Goal: Information Seeking & Learning: Learn about a topic

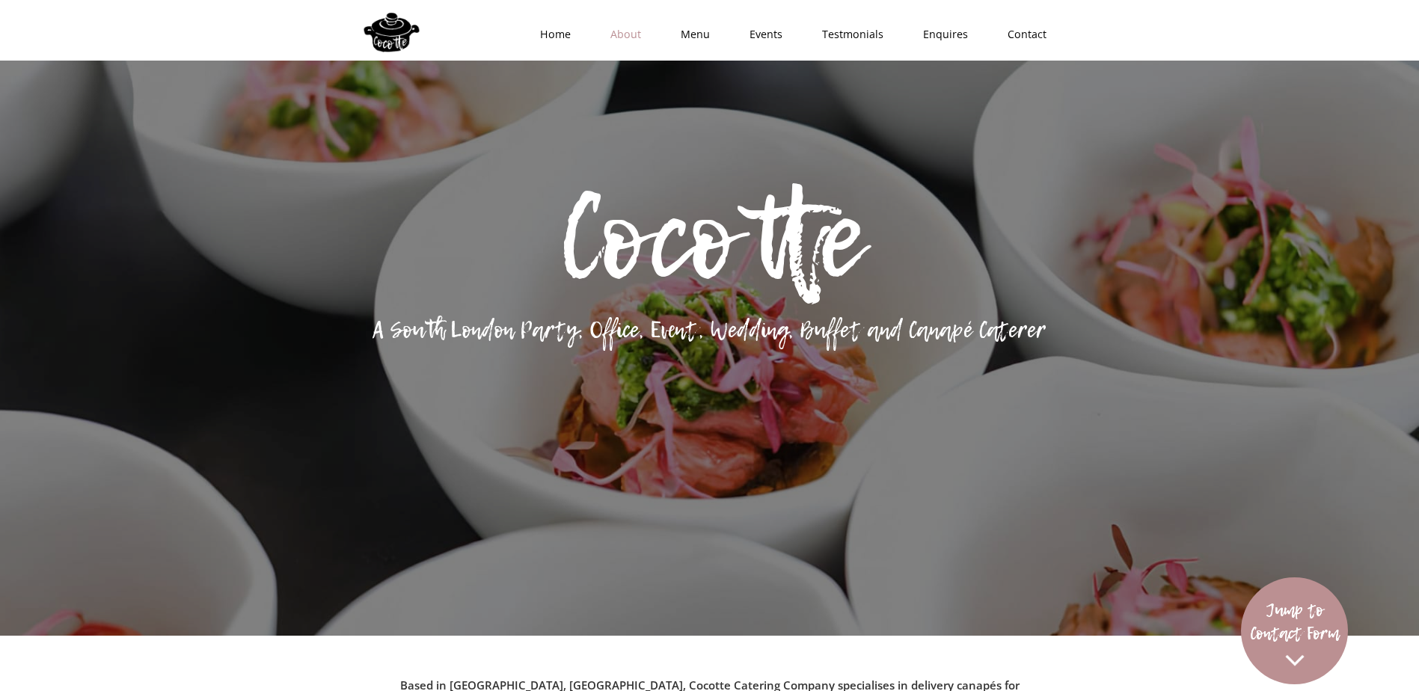
click at [625, 33] on link "About" at bounding box center [621, 34] width 70 height 45
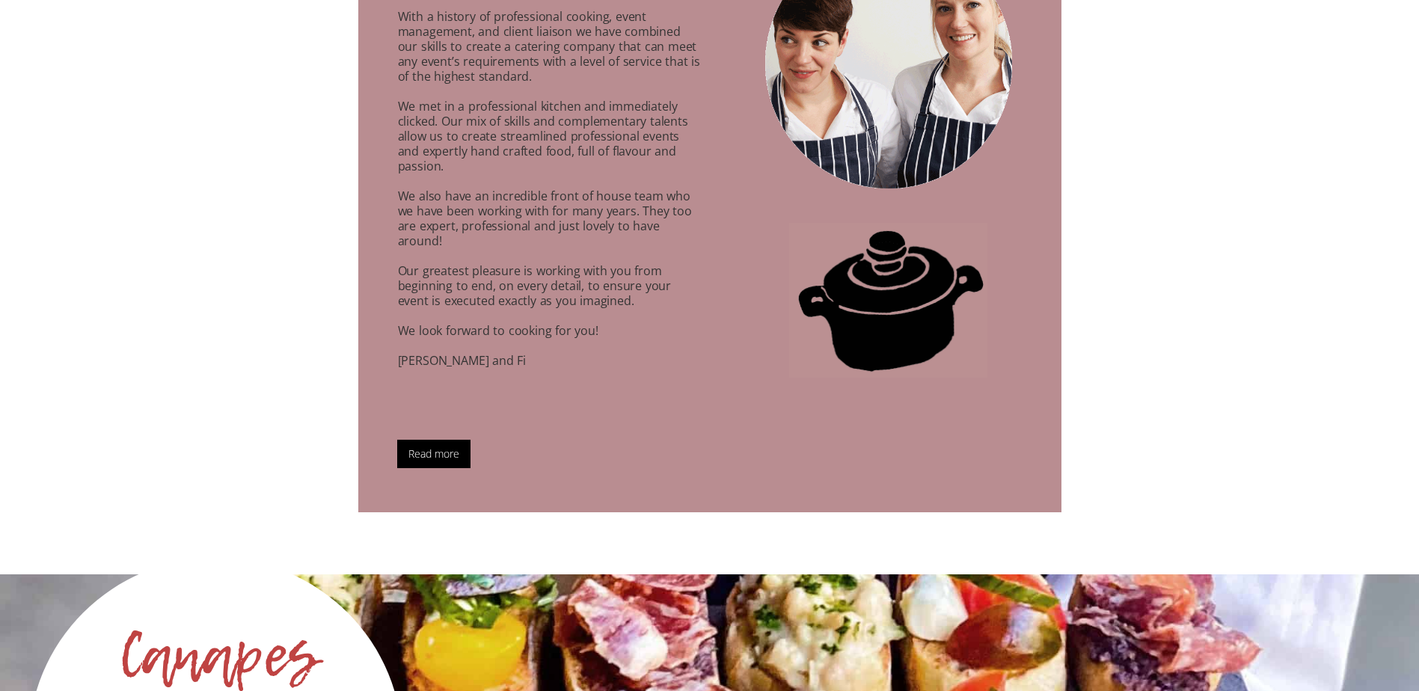
scroll to position [1626, 0]
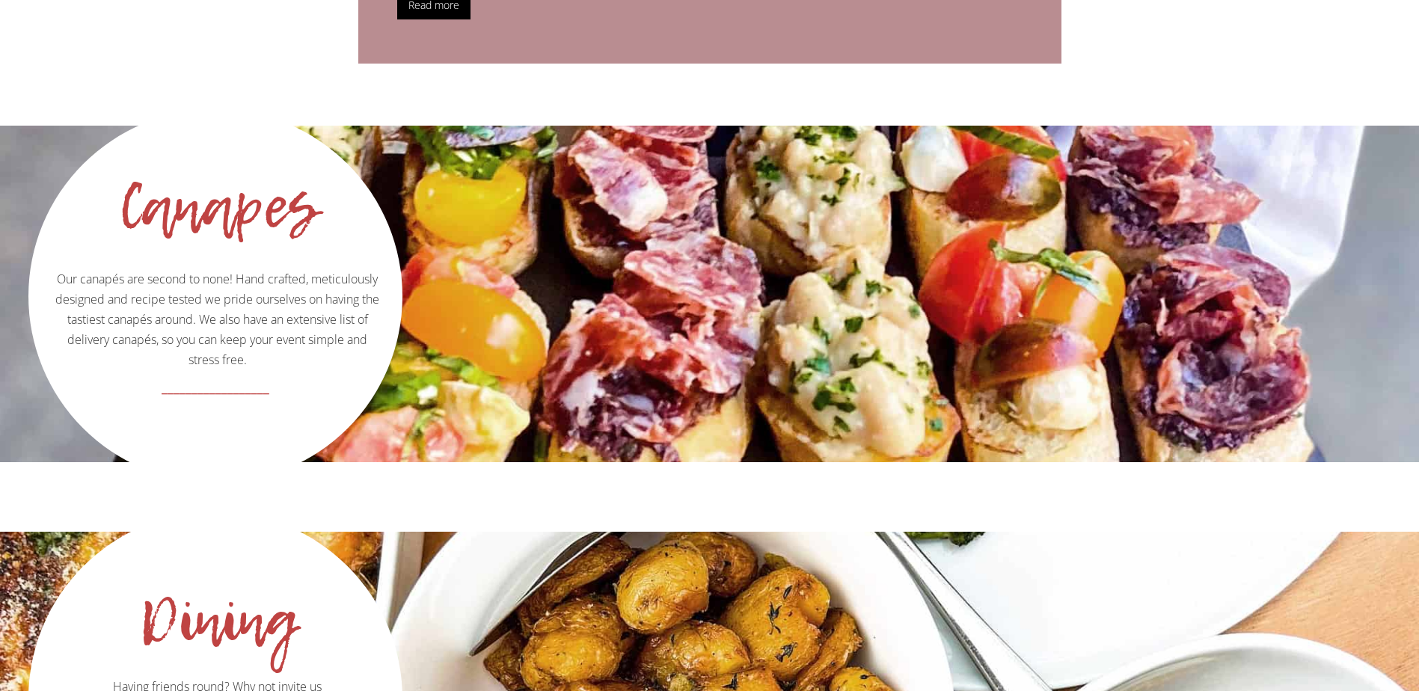
click at [225, 308] on p "Our canapés are second to none! Hand crafted, meticulously designed and recipe …" at bounding box center [215, 239] width 369 height 261
click at [645, 264] on div "Canapes Our canapés are second to none! Hand crafted, meticulously designed and…" at bounding box center [709, 294] width 1419 height 337
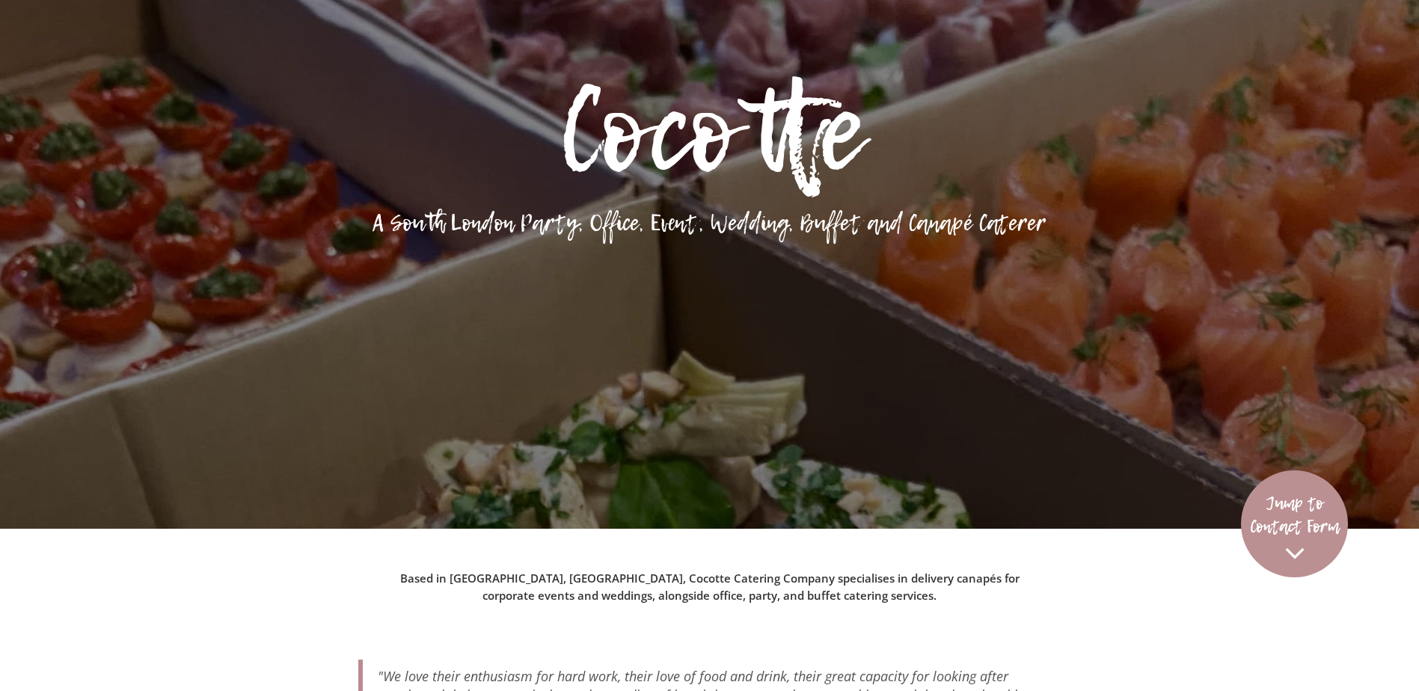
scroll to position [0, 0]
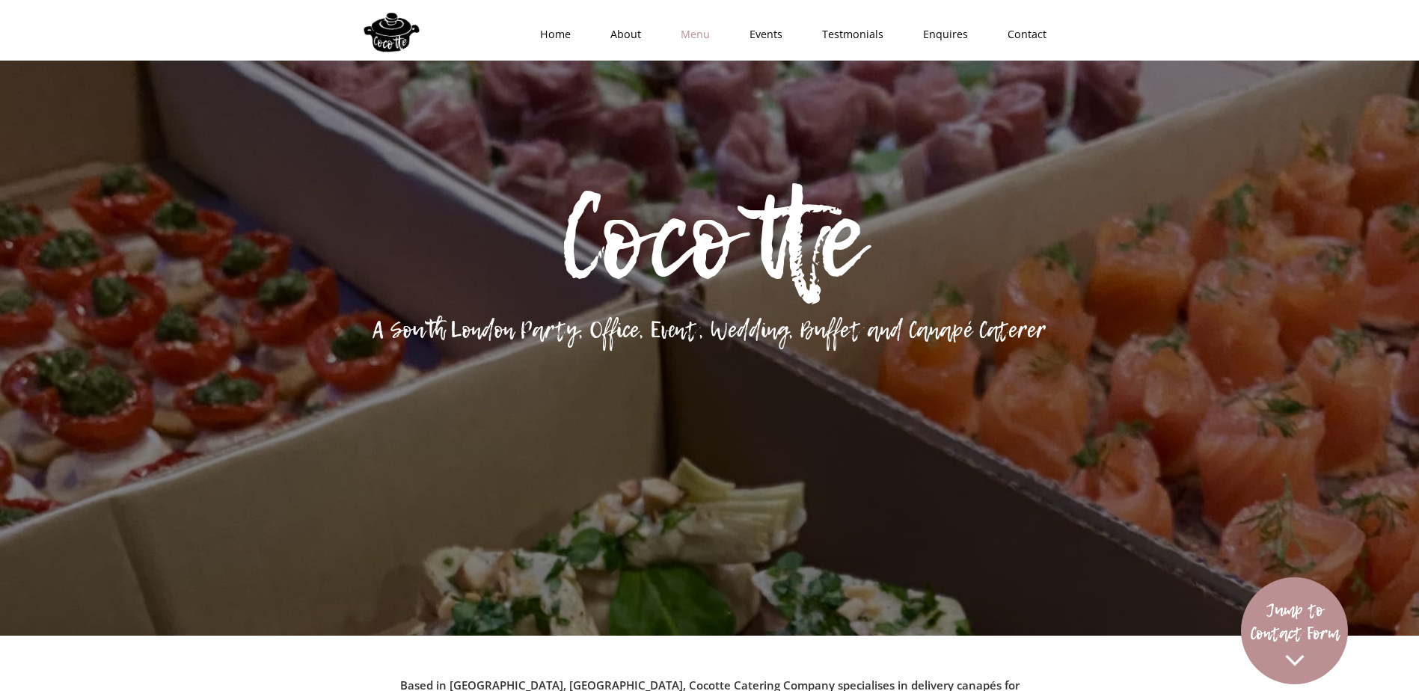
click at [701, 41] on link "Menu" at bounding box center [690, 34] width 69 height 45
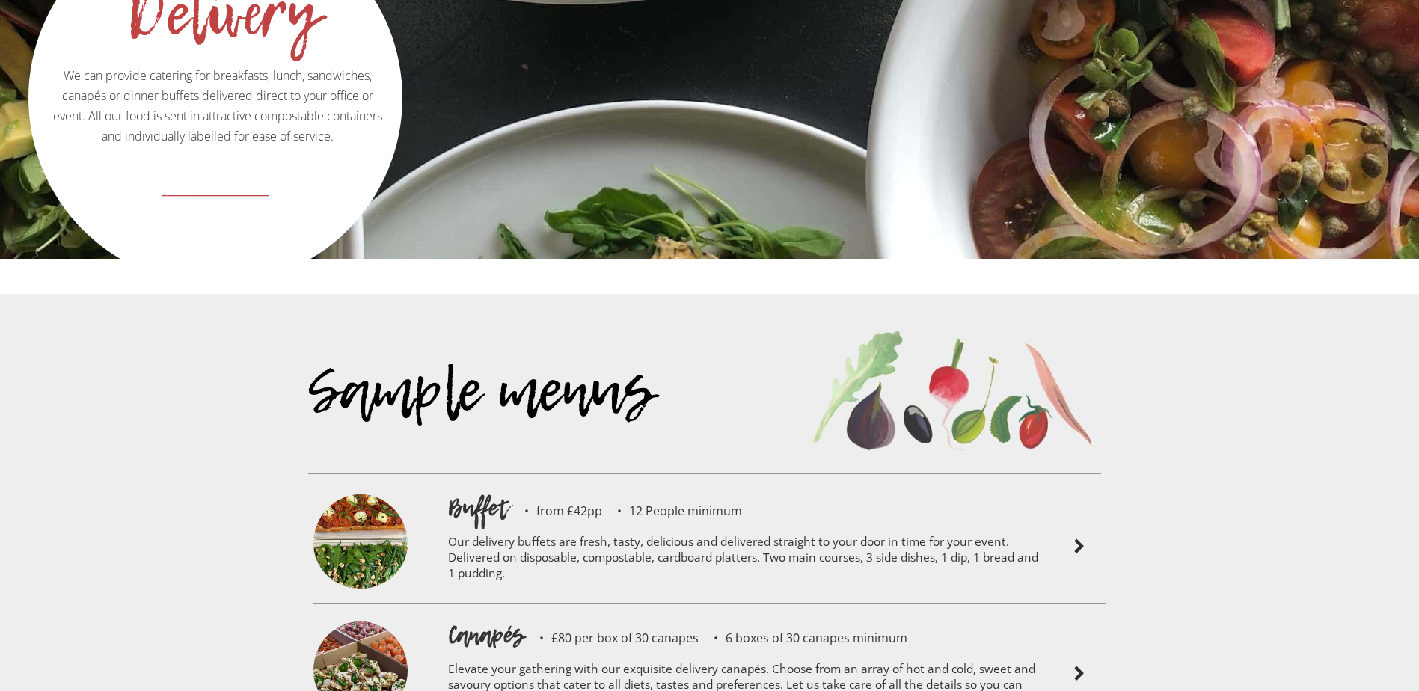
scroll to position [3123, 0]
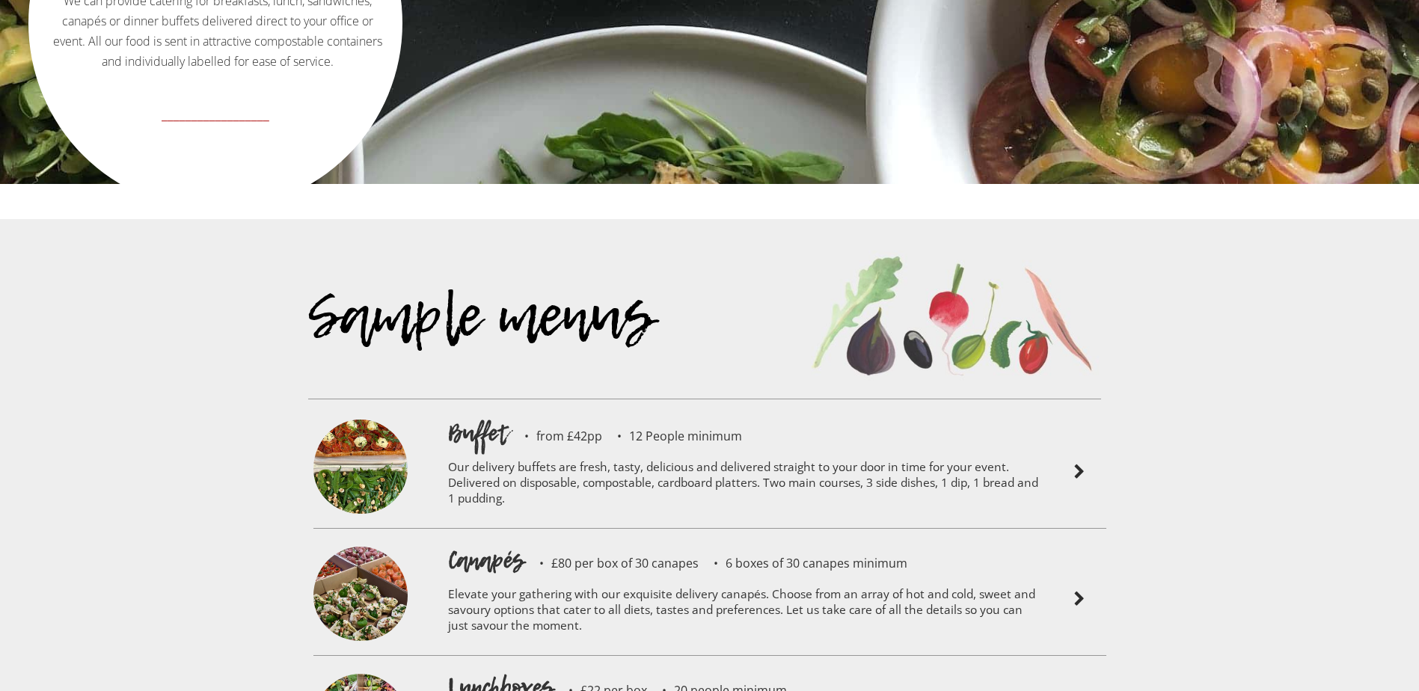
click at [1078, 590] on img at bounding box center [1079, 599] width 18 height 18
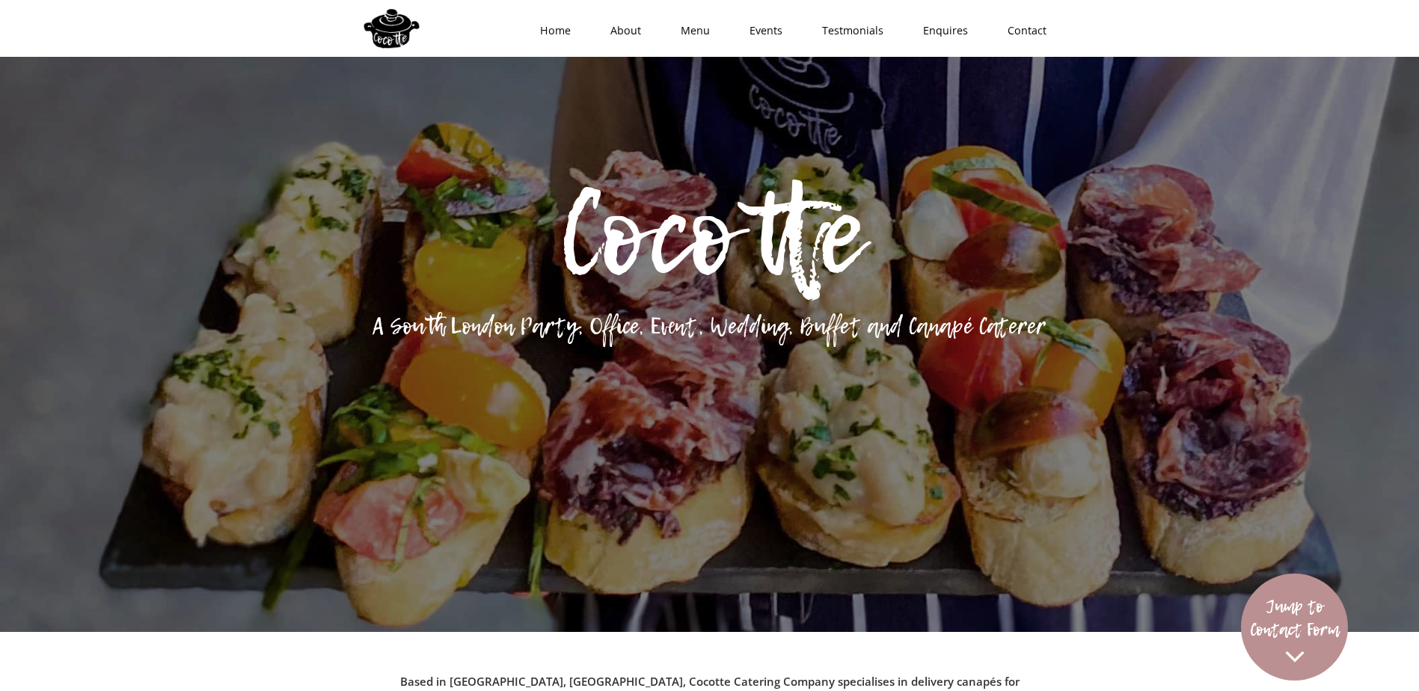
scroll to position [0, 0]
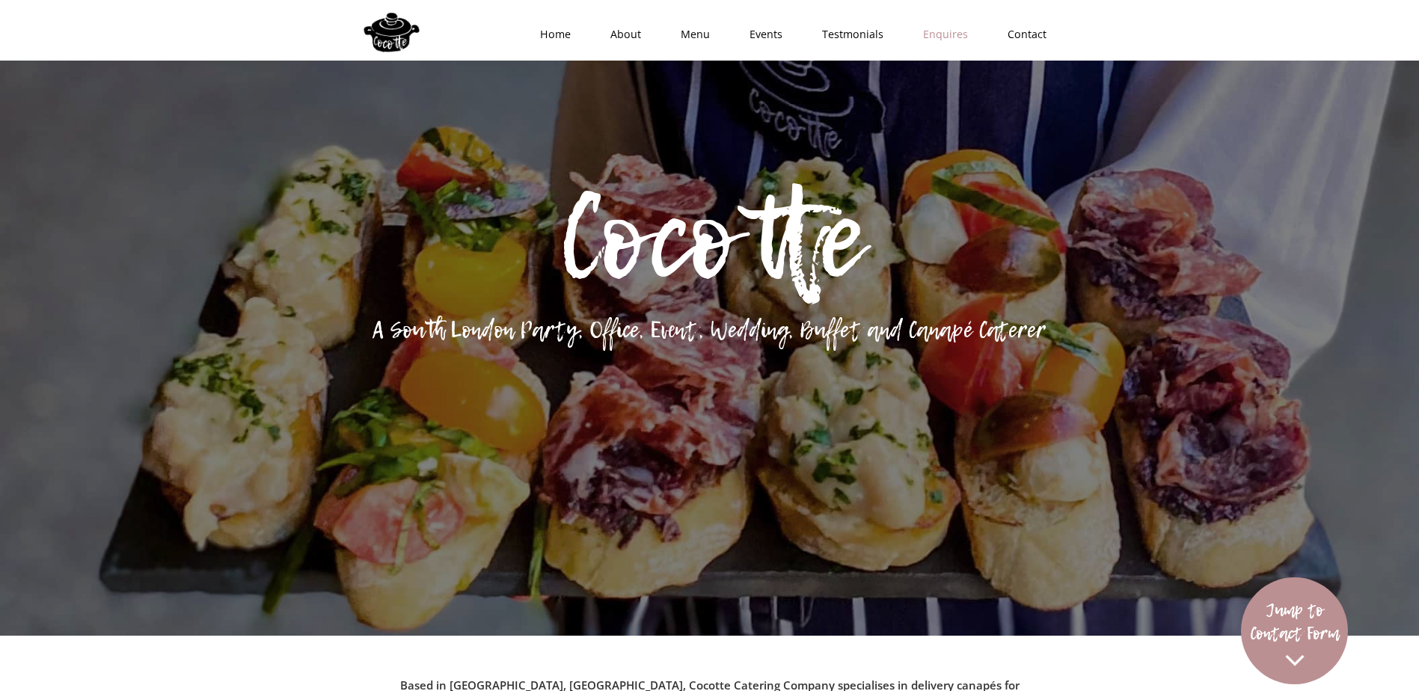
click at [955, 37] on link "Enquires" at bounding box center [940, 34] width 84 height 45
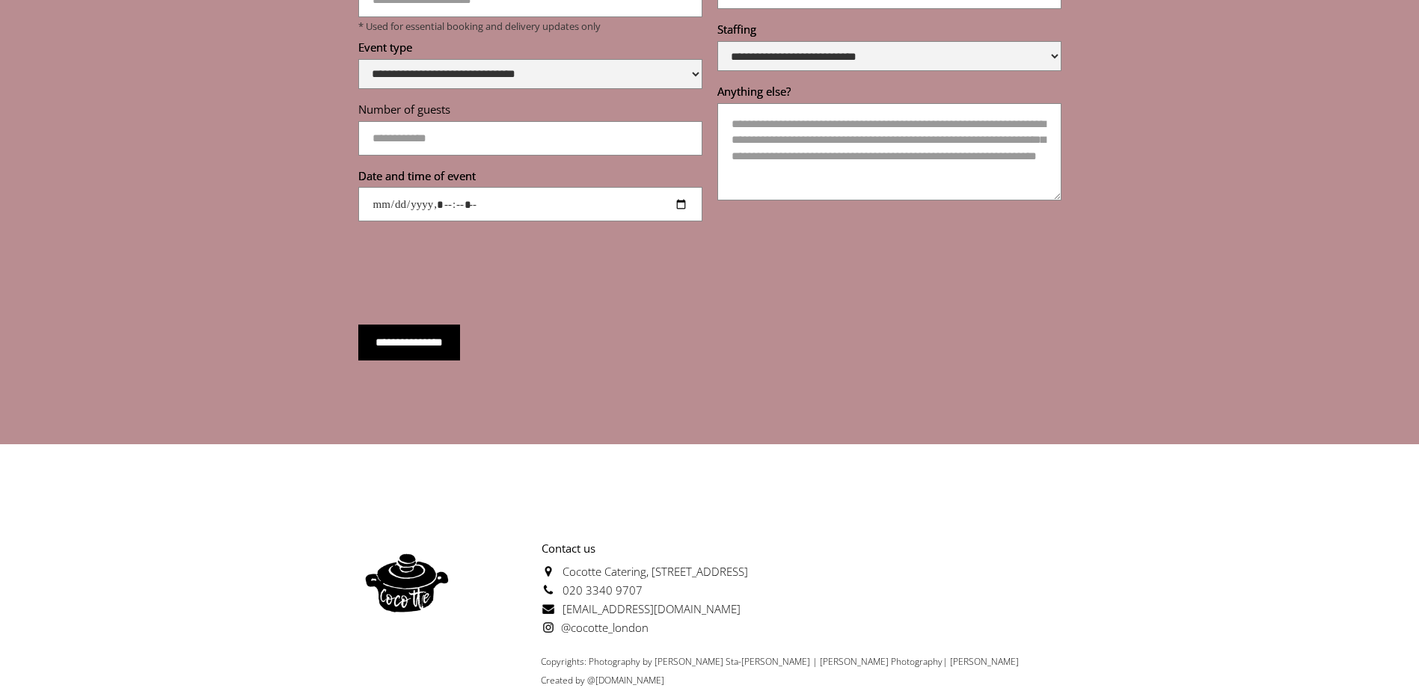
scroll to position [5627, 0]
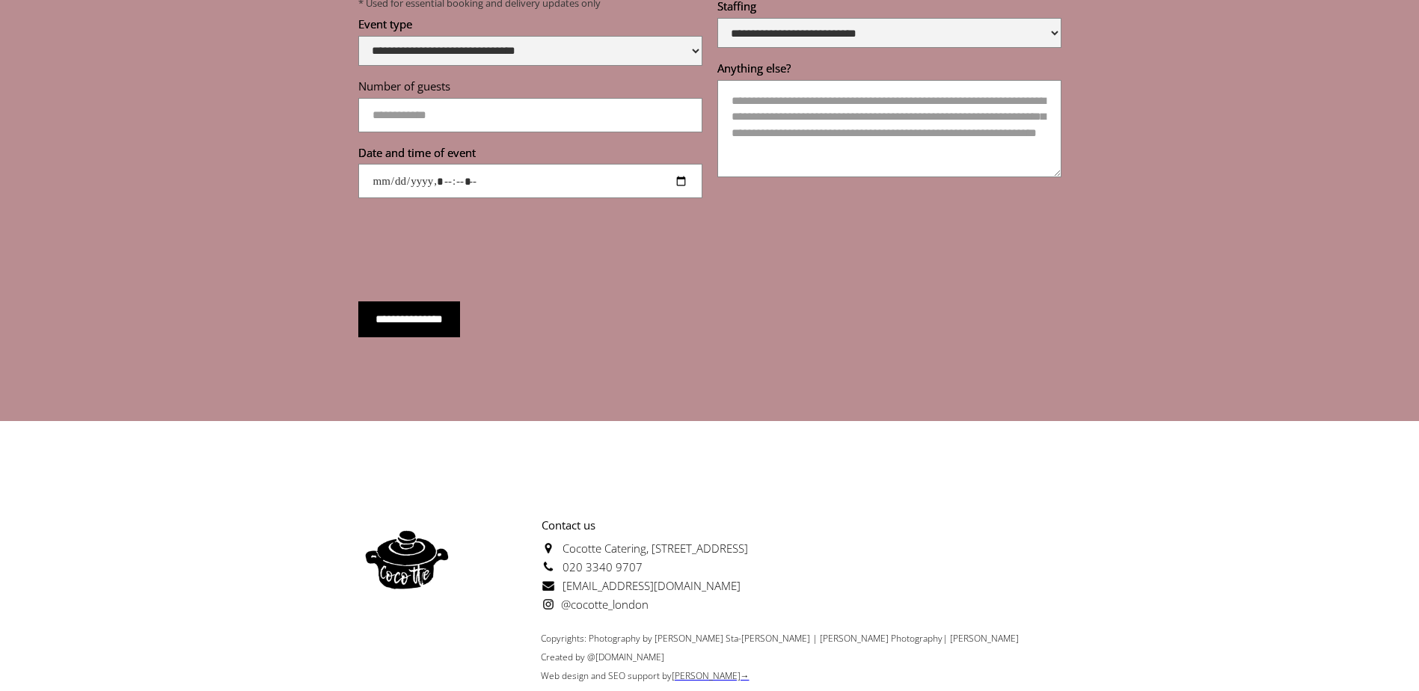
scroll to position [3310, 0]
